Goal: Task Accomplishment & Management: Manage account settings

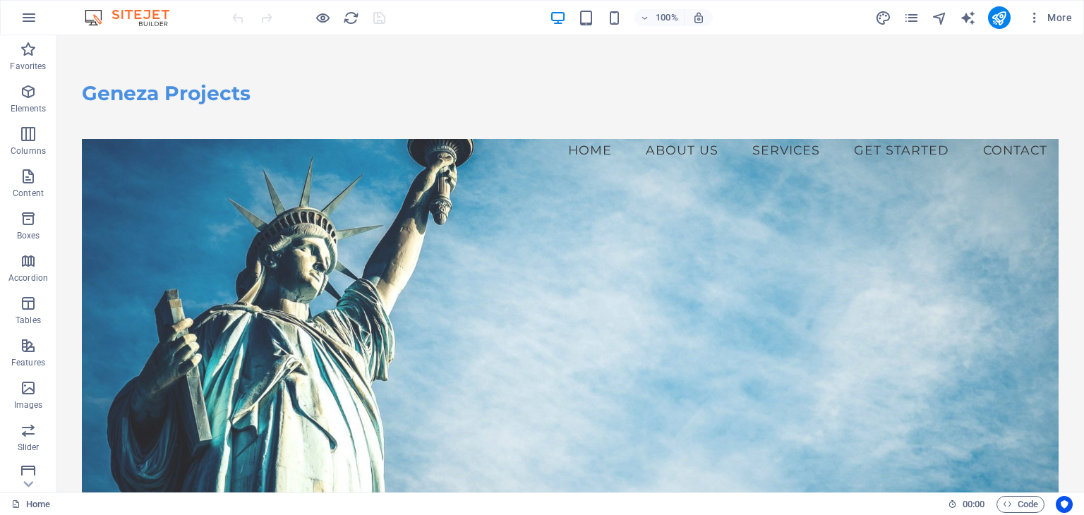
click at [140, 16] on img at bounding box center [134, 17] width 106 height 17
click at [350, 267] on figure at bounding box center [570, 348] width 976 height 416
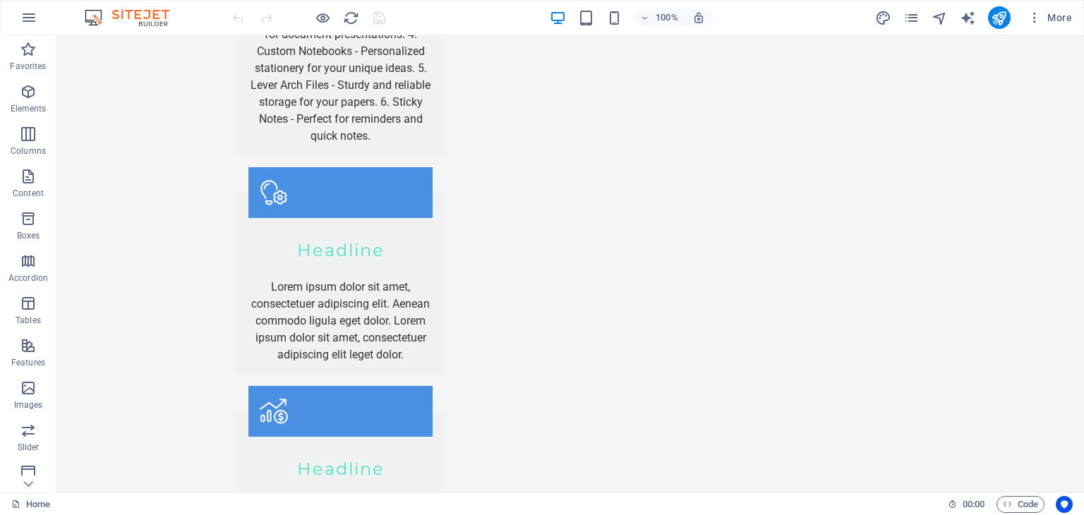
scroll to position [2233, 0]
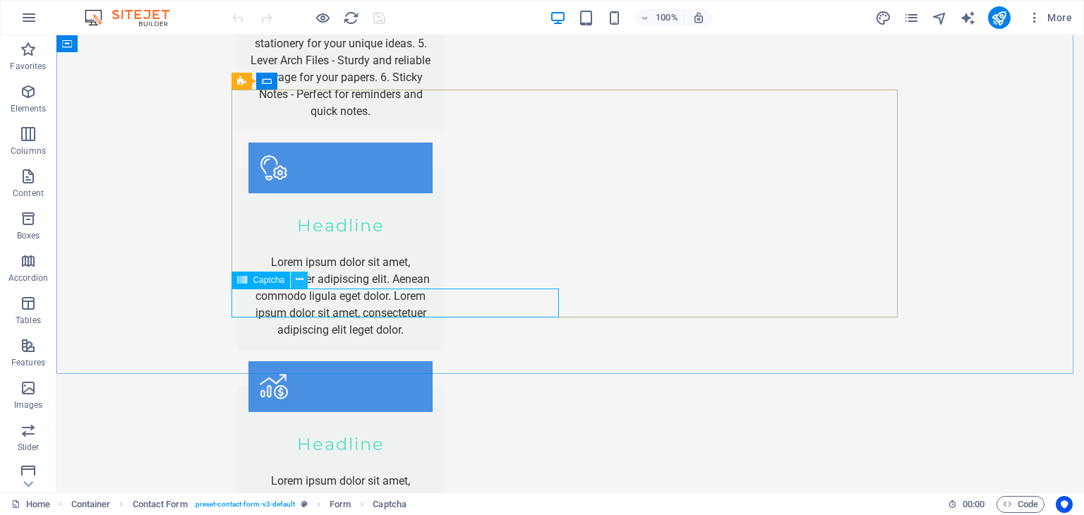
click at [299, 280] on icon at bounding box center [300, 279] width 8 height 15
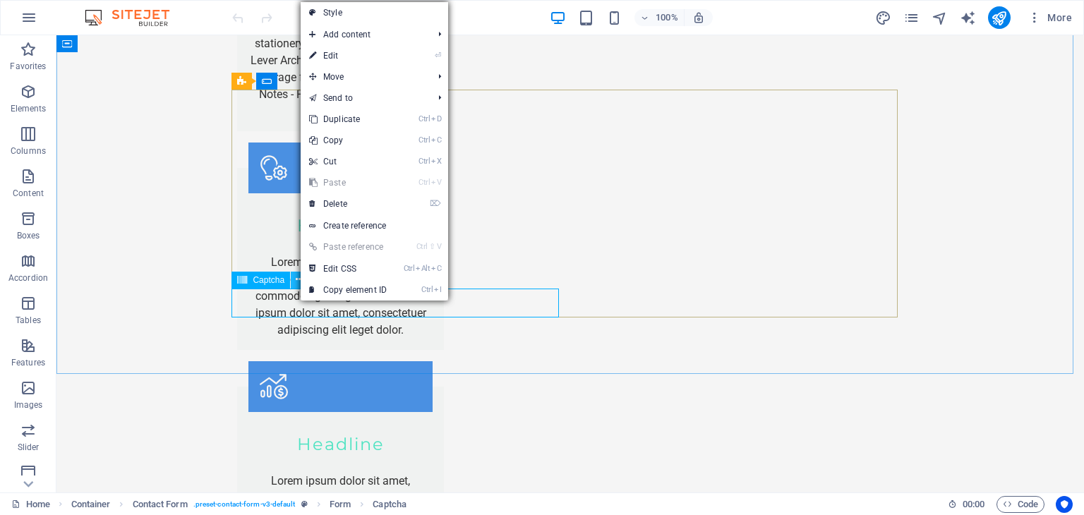
click at [297, 278] on icon at bounding box center [300, 279] width 8 height 15
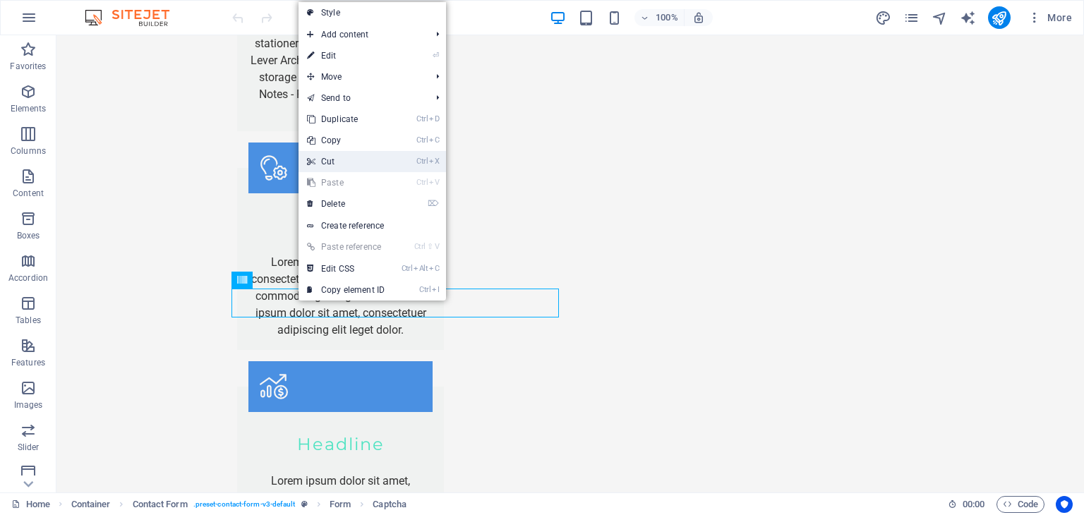
click at [325, 159] on link "Ctrl X Cut" at bounding box center [346, 161] width 95 height 21
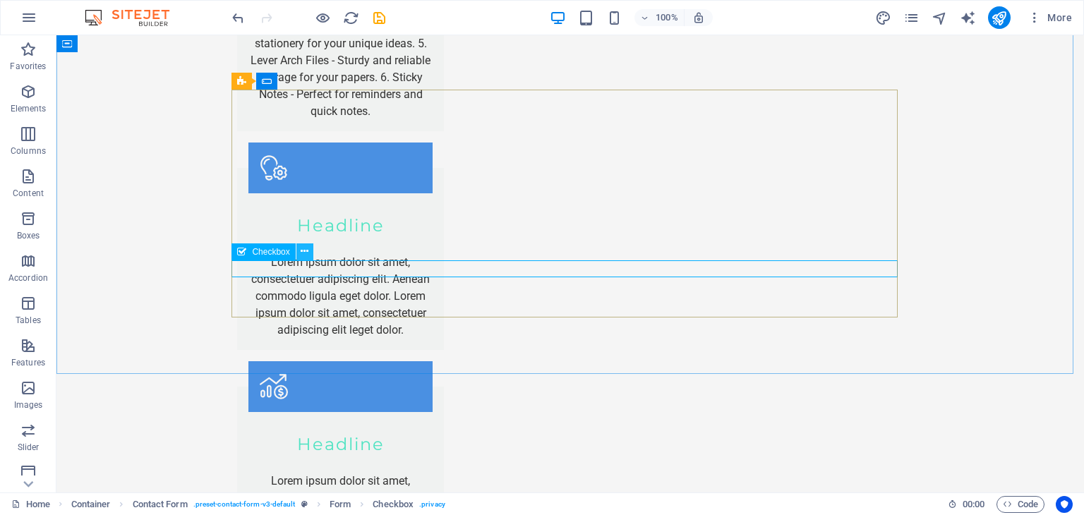
click at [303, 251] on icon at bounding box center [305, 251] width 8 height 15
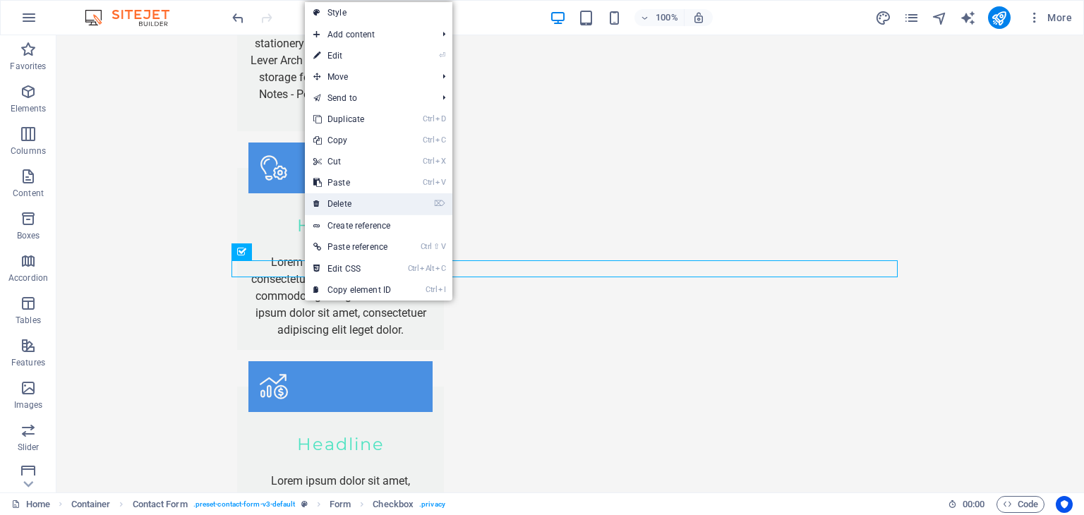
click at [344, 204] on link "⌦ Delete" at bounding box center [352, 203] width 95 height 21
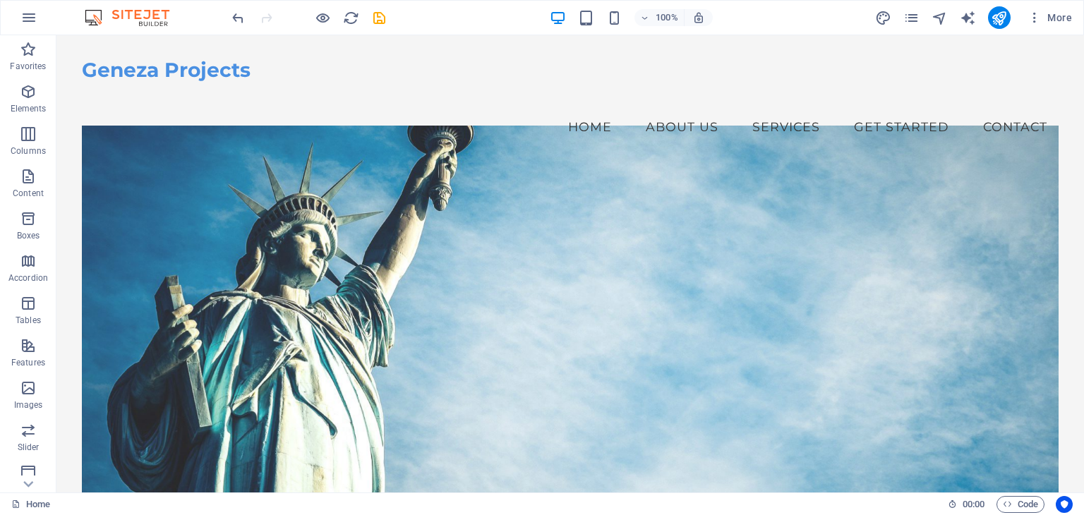
scroll to position [0, 0]
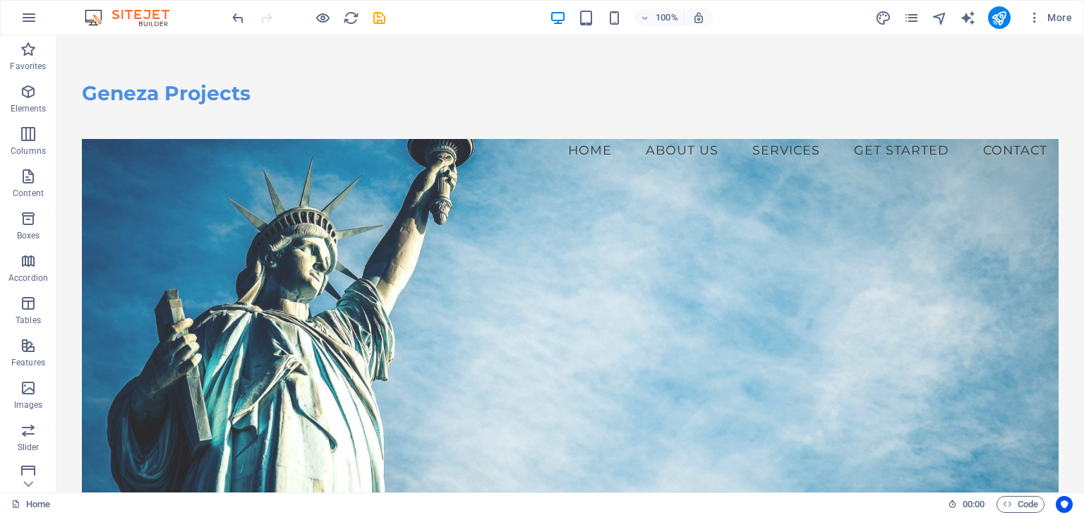
click at [782, 133] on nav "Home About Us Services Get Started Contact" at bounding box center [570, 150] width 976 height 35
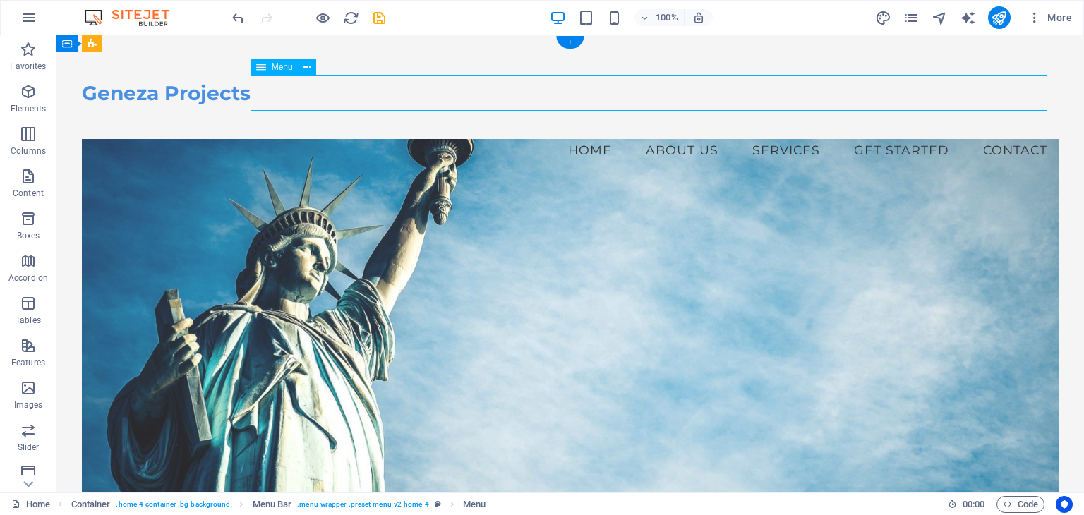
click at [782, 133] on nav "Home About Us Services Get Started Contact" at bounding box center [570, 150] width 976 height 35
click at [644, 133] on nav "Home About Us Services Get Started Contact" at bounding box center [570, 150] width 976 height 35
select select
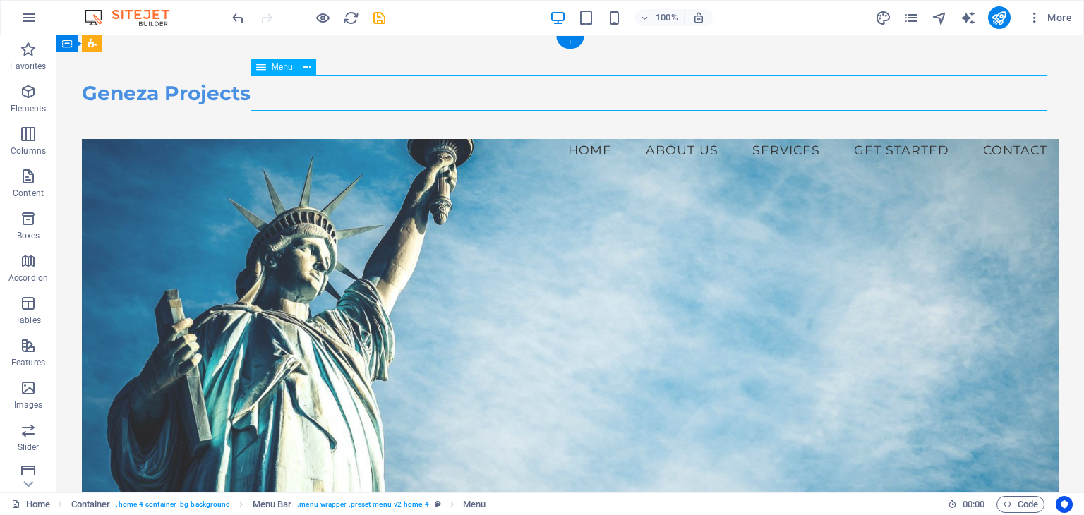
select select
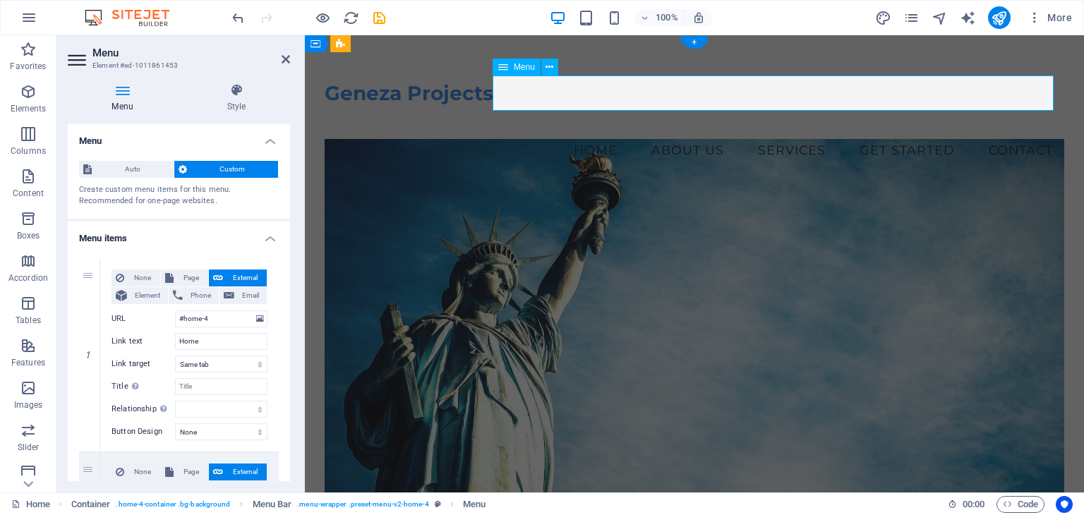
click at [855, 133] on nav "Home About Us Services Get Started Contact" at bounding box center [695, 150] width 740 height 35
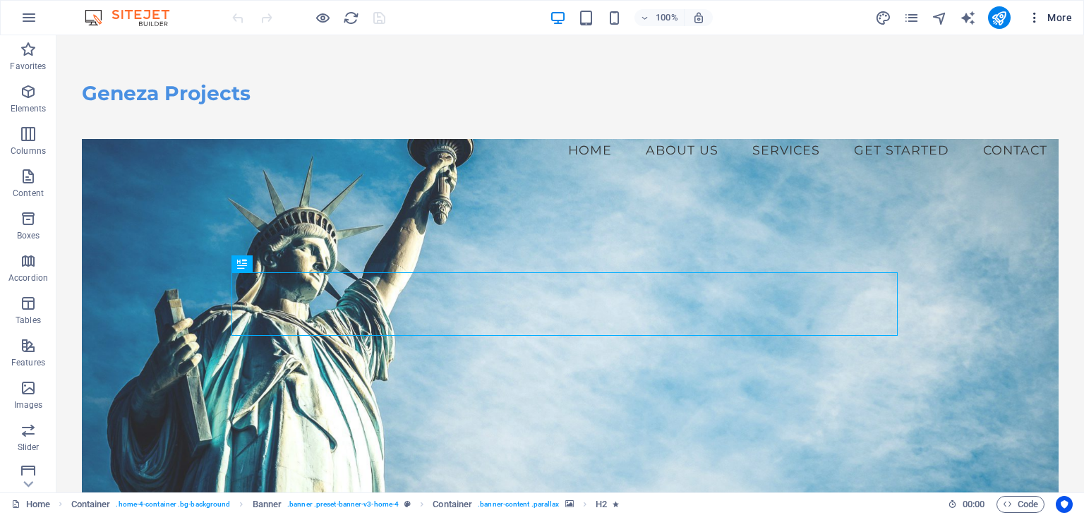
click at [1064, 17] on span "More" at bounding box center [1049, 18] width 44 height 14
click at [1056, 17] on span "More" at bounding box center [1049, 18] width 44 height 14
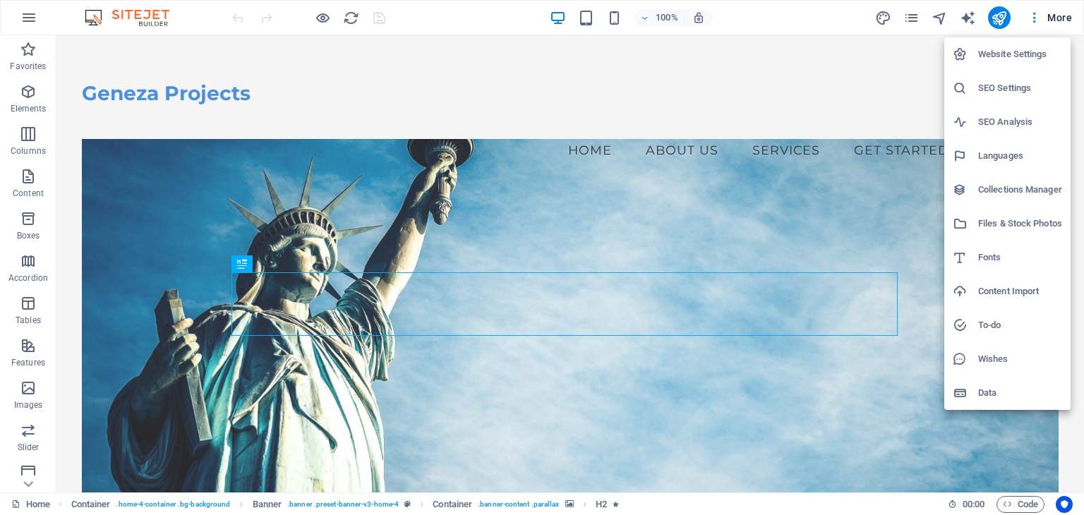
click at [14, 23] on div at bounding box center [542, 257] width 1084 height 515
click at [31, 21] on div "Website Settings SEO Settings SEO Analysis Languages Collections Manager Files …" at bounding box center [542, 261] width 1084 height 507
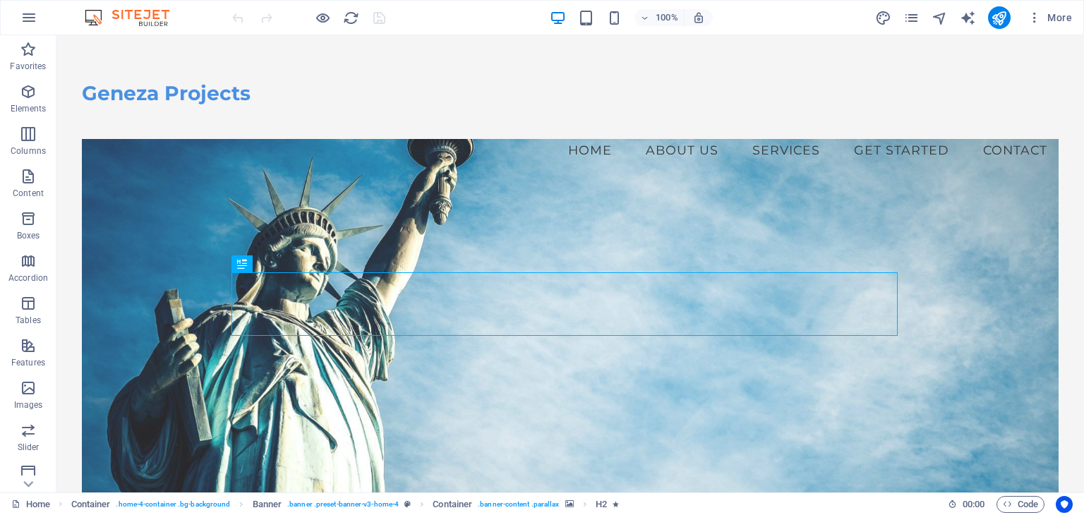
click at [23, 19] on icon "button" at bounding box center [28, 17] width 17 height 17
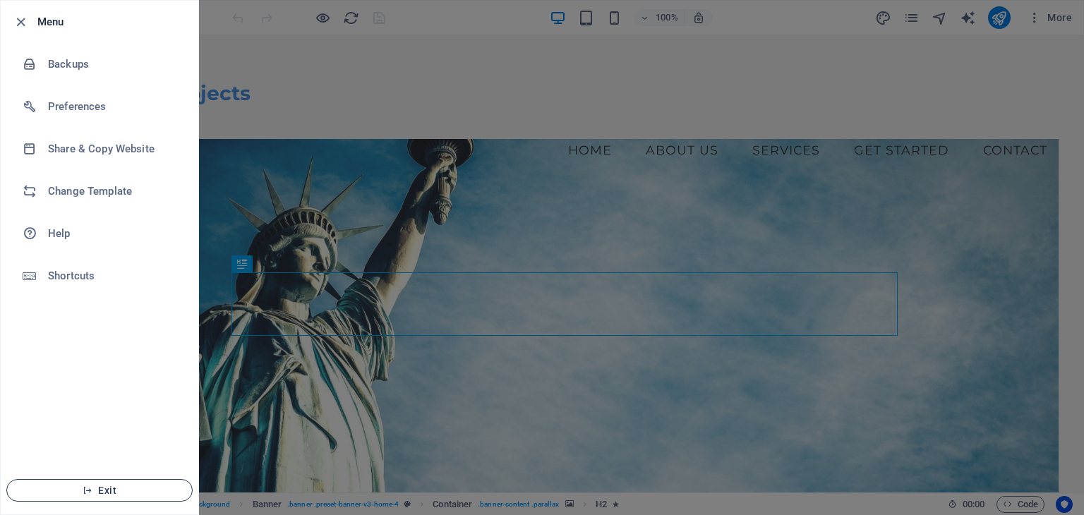
click at [95, 493] on span "Exit" at bounding box center [99, 490] width 162 height 11
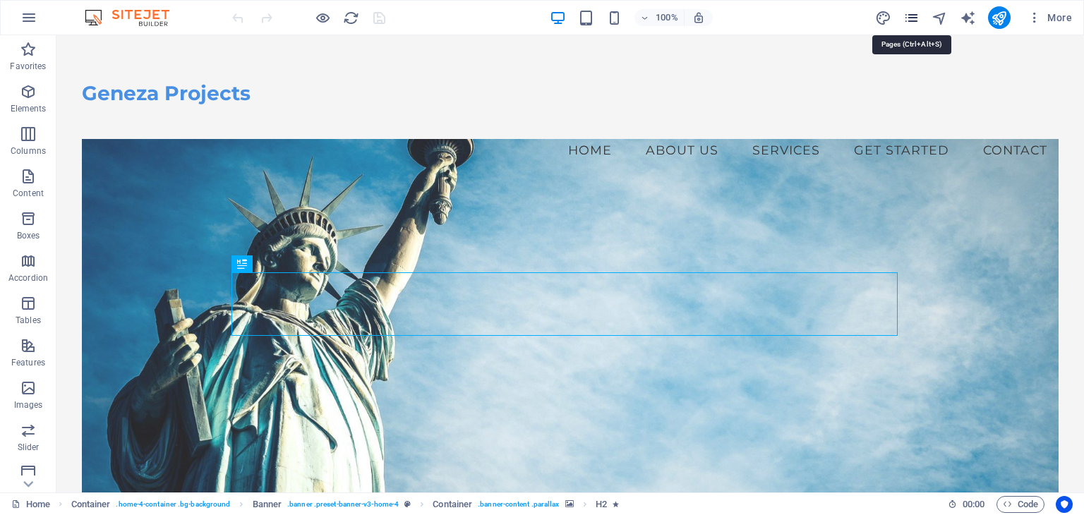
click at [907, 16] on icon "pages" at bounding box center [911, 18] width 16 height 16
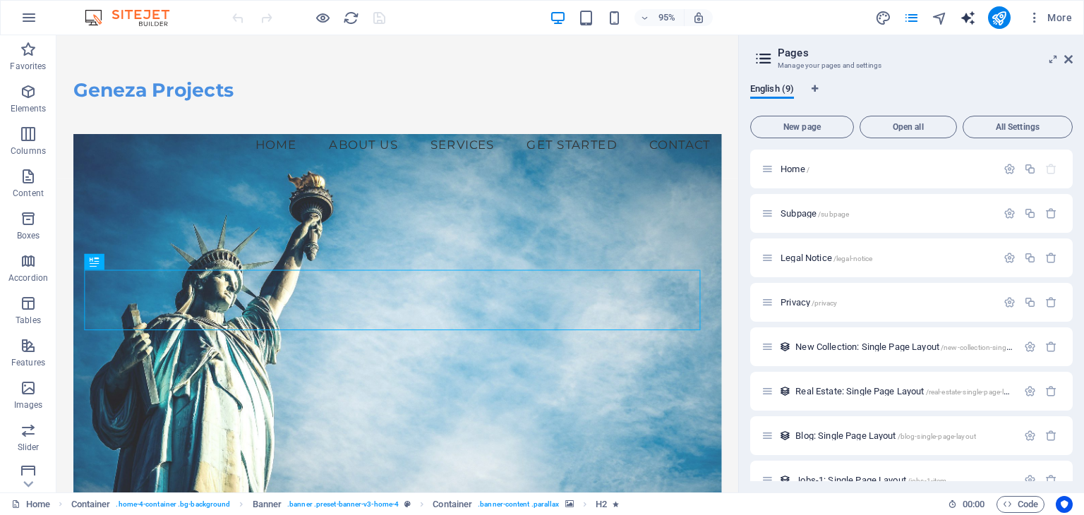
click at [971, 18] on icon "text_generator" at bounding box center [968, 18] width 16 height 16
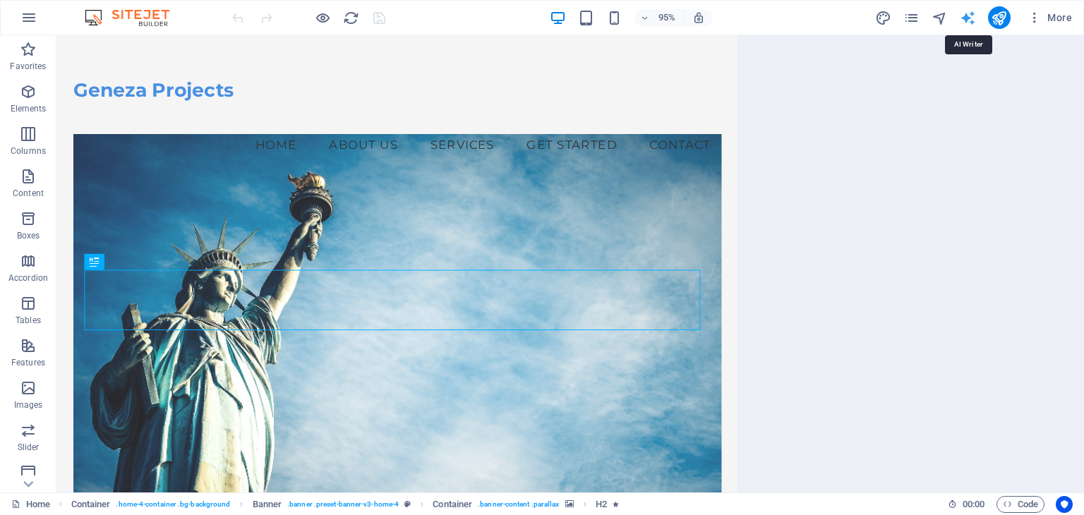
select select "English"
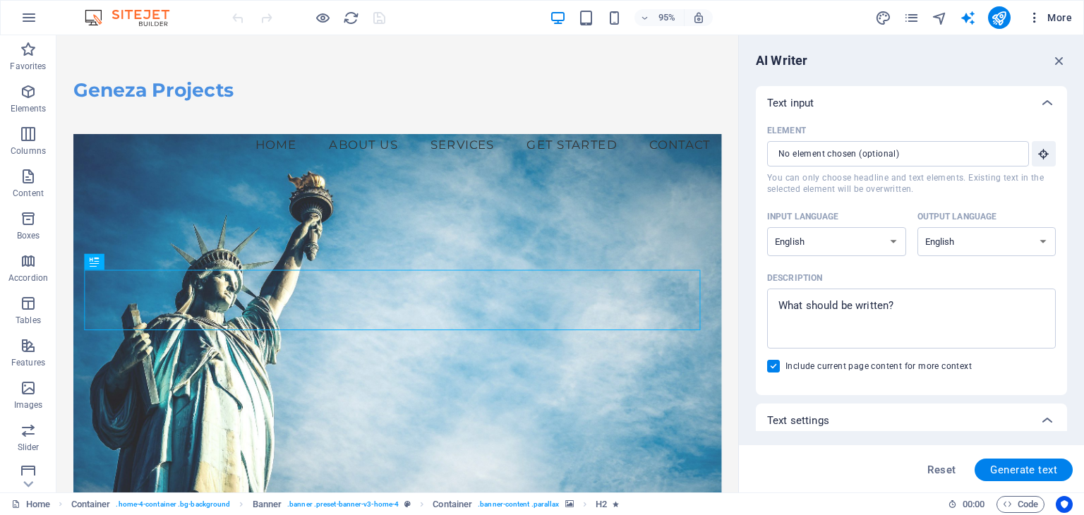
click at [1054, 18] on span "More" at bounding box center [1049, 18] width 44 height 14
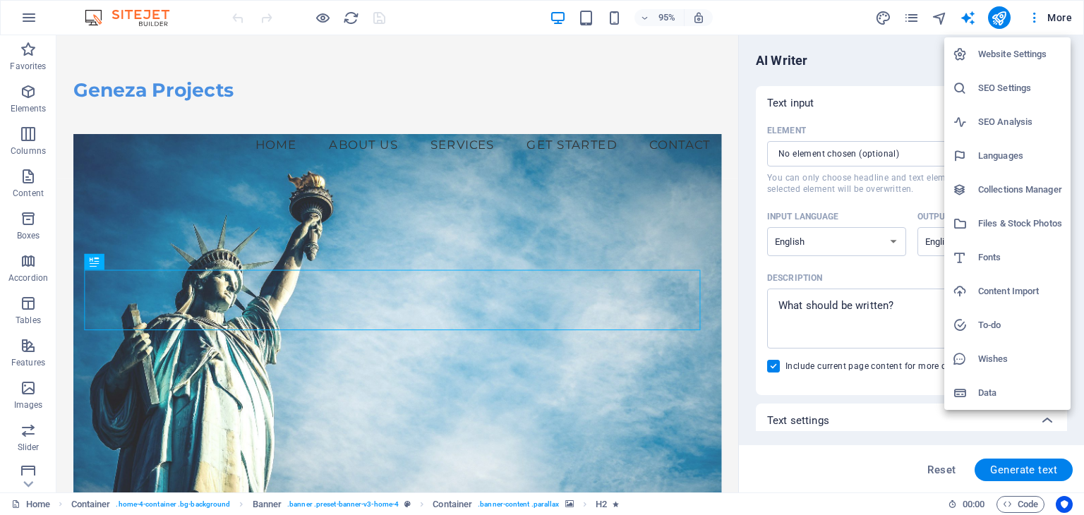
click at [975, 55] on div at bounding box center [965, 54] width 25 height 14
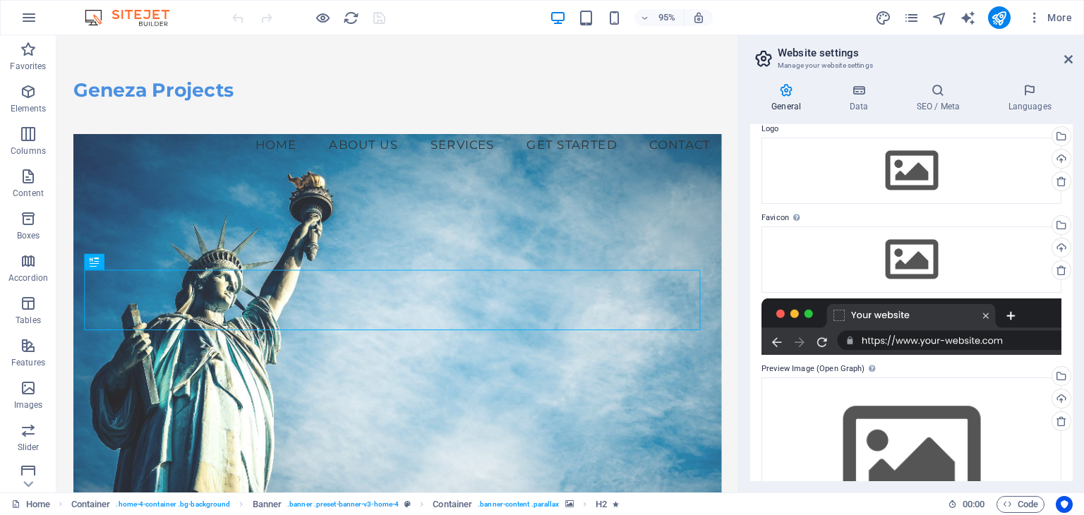
scroll to position [124, 0]
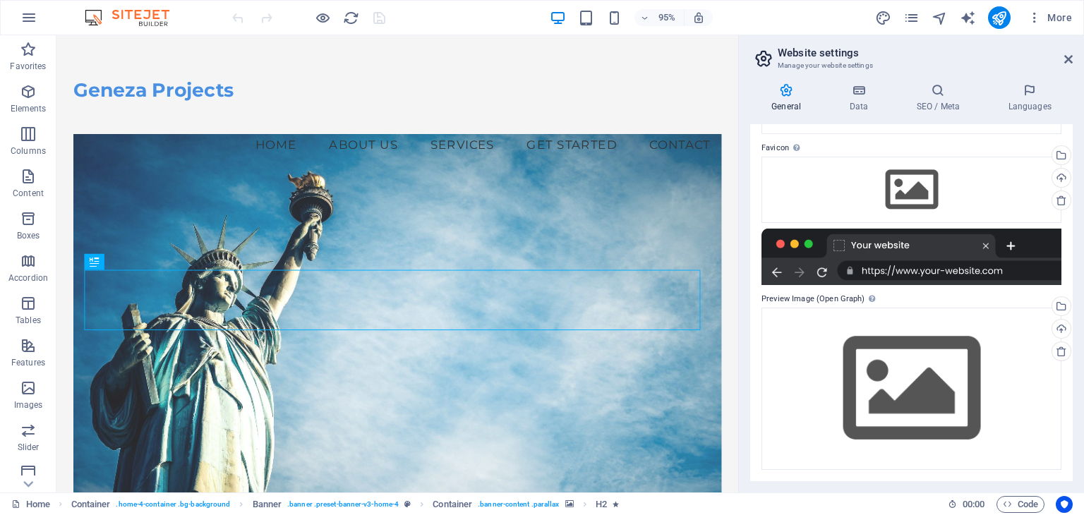
click at [97, 16] on img at bounding box center [134, 17] width 106 height 17
click at [88, 16] on img at bounding box center [134, 17] width 106 height 17
click at [28, 487] on icon at bounding box center [28, 484] width 20 height 20
drag, startPoint x: 1068, startPoint y: 382, endPoint x: 1070, endPoint y: 235, distance: 146.8
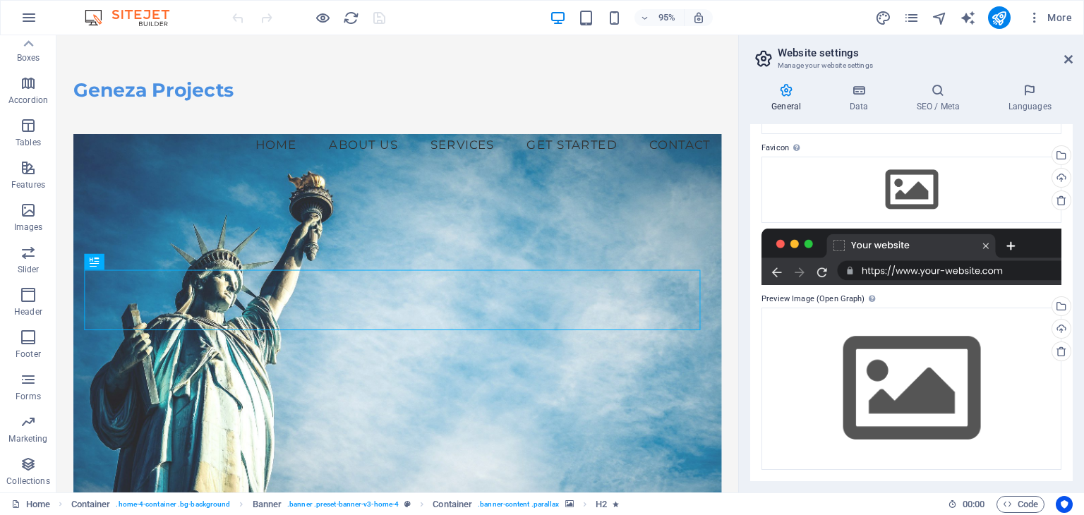
click at [1070, 235] on div "Website name [DOMAIN_NAME] Logo Drag files here, click to choose files or selec…" at bounding box center [911, 302] width 323 height 357
click at [1071, 255] on div "General Data SEO / Meta Languages Website name [DOMAIN_NAME] Logo Drag files he…" at bounding box center [911, 282] width 345 height 421
